Goal: Information Seeking & Learning: Find specific fact

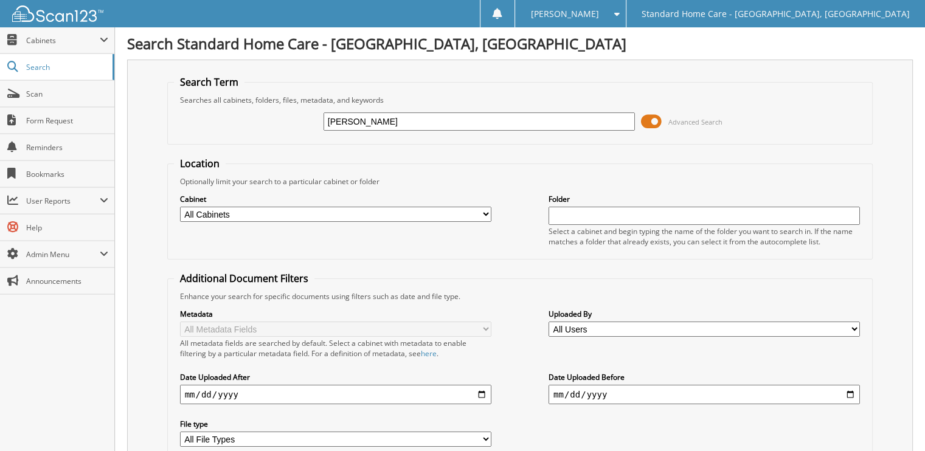
type input "[PERSON_NAME]"
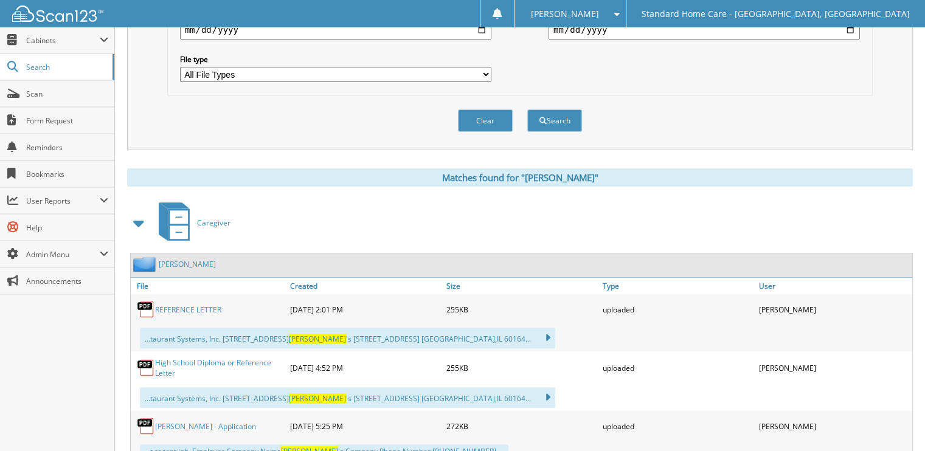
scroll to position [1168, 0]
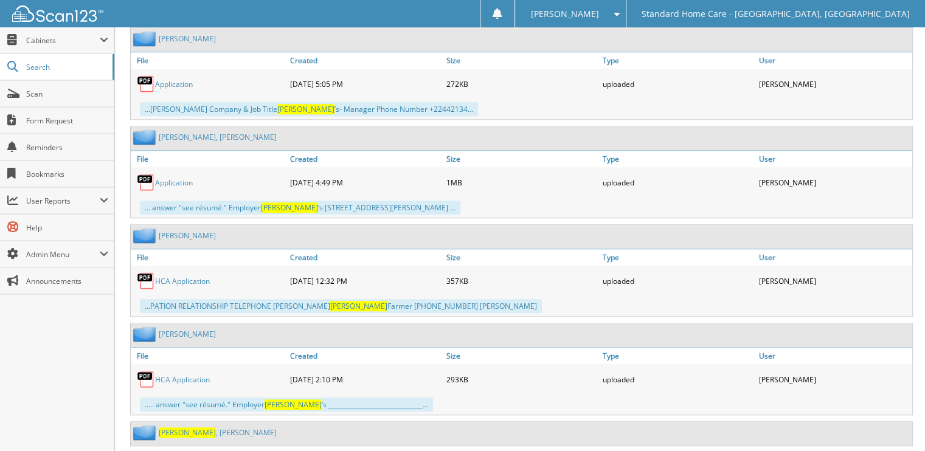
click at [183, 425] on div "McDonald , Johna" at bounding box center [204, 432] width 146 height 15
click at [192, 428] on span "McDonald" at bounding box center [187, 433] width 57 height 10
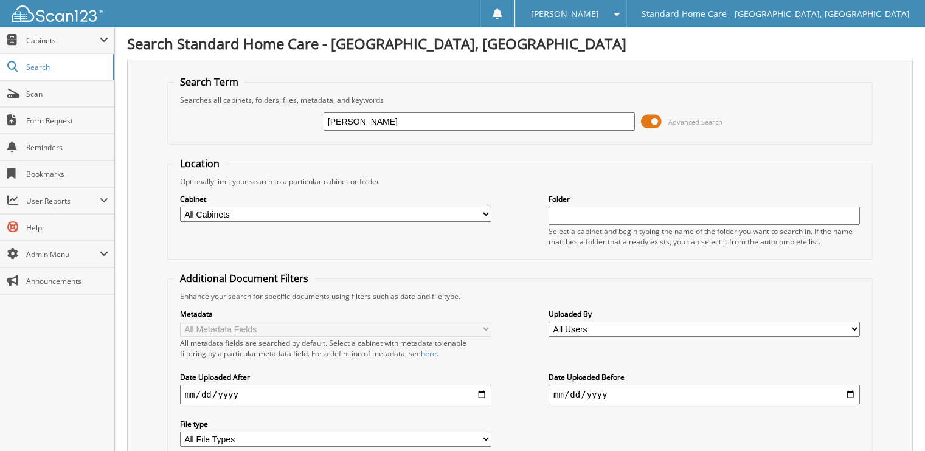
drag, startPoint x: 527, startPoint y: 114, endPoint x: 215, endPoint y: 130, distance: 312.4
click at [217, 129] on div "mcdonald Advanced Search" at bounding box center [520, 121] width 693 height 33
type input "[PERSON_NAME]"
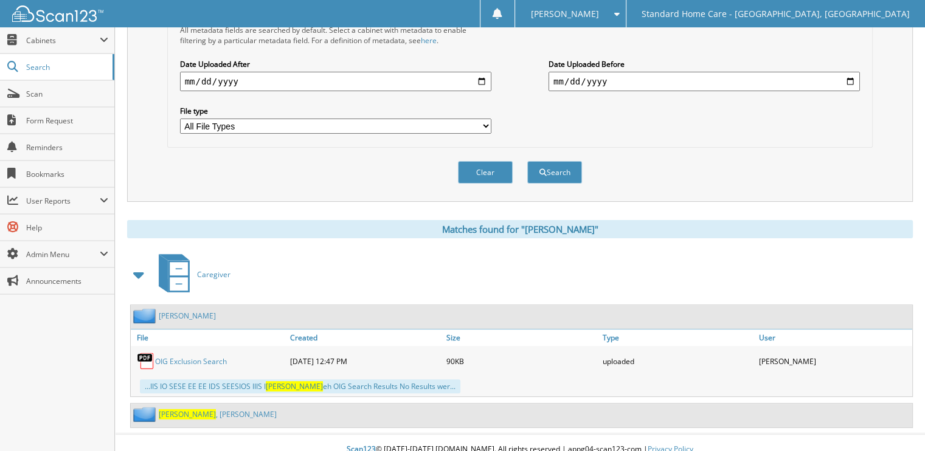
click at [214, 404] on div "[PERSON_NAME]" at bounding box center [522, 416] width 782 height 24
click at [210, 409] on link "[PERSON_NAME]" at bounding box center [218, 414] width 118 height 10
